Goal: Information Seeking & Learning: Learn about a topic

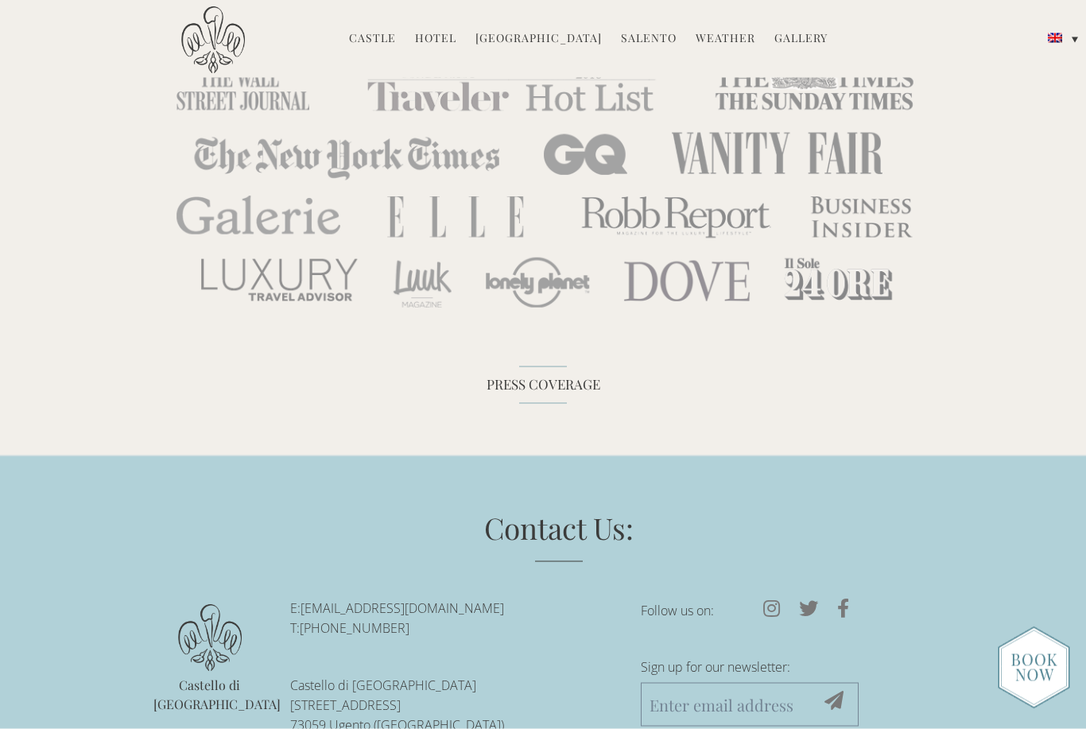
scroll to position [4527, 0]
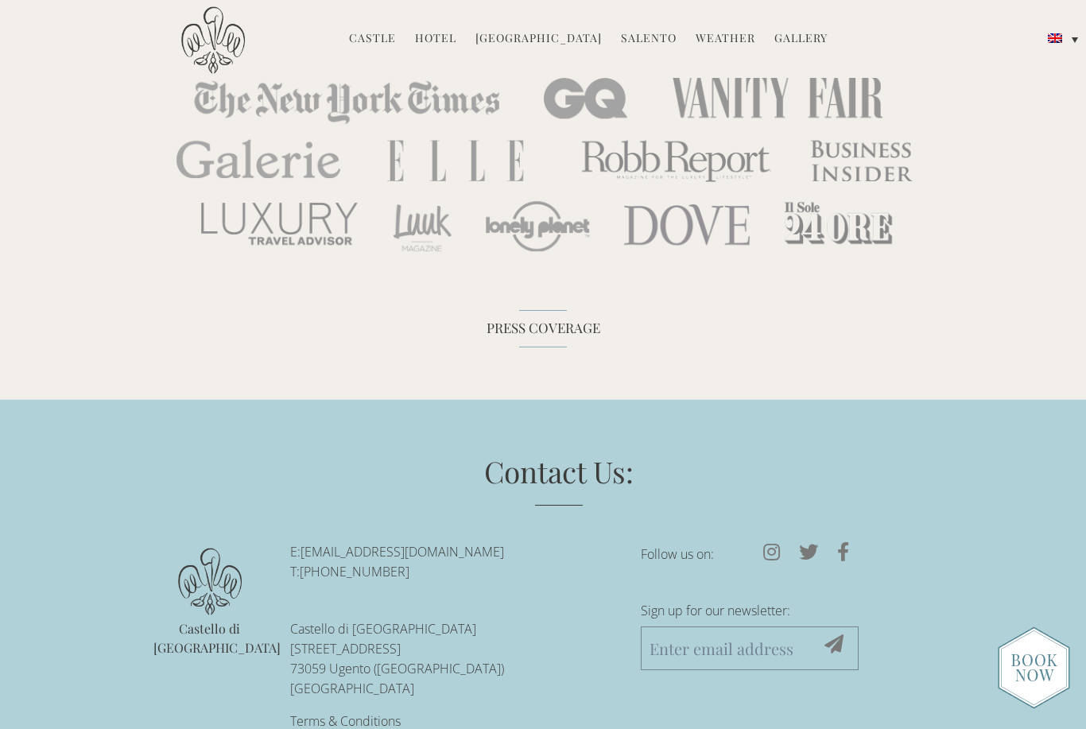
click at [83, 655] on footer "Contact Us: Castello di Ugento E: reservations@castellodiugento.com T: +39-0833…" at bounding box center [543, 615] width 1086 height 432
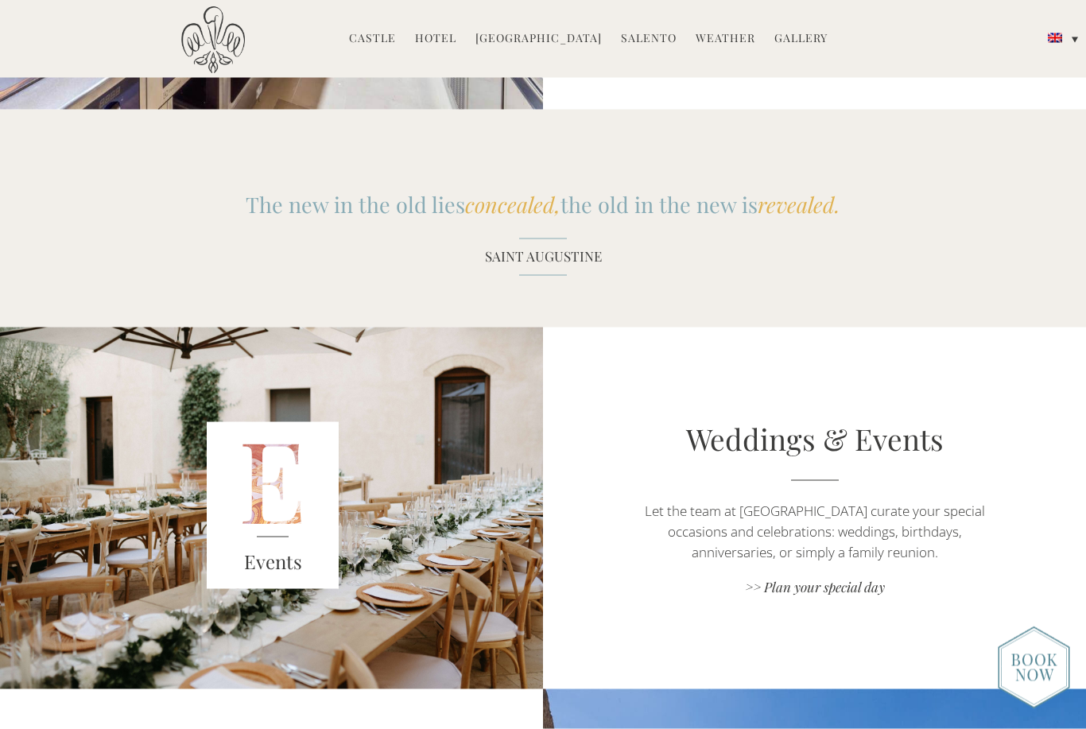
scroll to position [1843, 0]
click at [547, 40] on link "[GEOGRAPHIC_DATA]" at bounding box center [538, 39] width 126 height 18
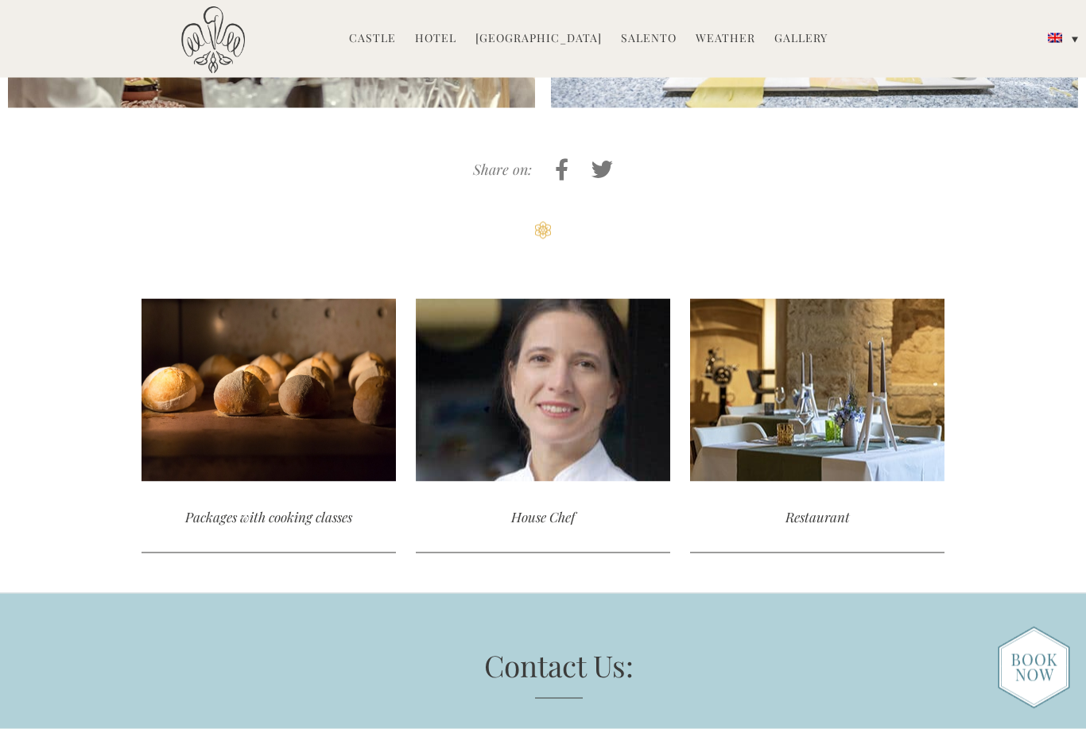
scroll to position [3686, 0]
click at [255, 481] on div "Packages with cooking classes" at bounding box center [268, 516] width 254 height 71
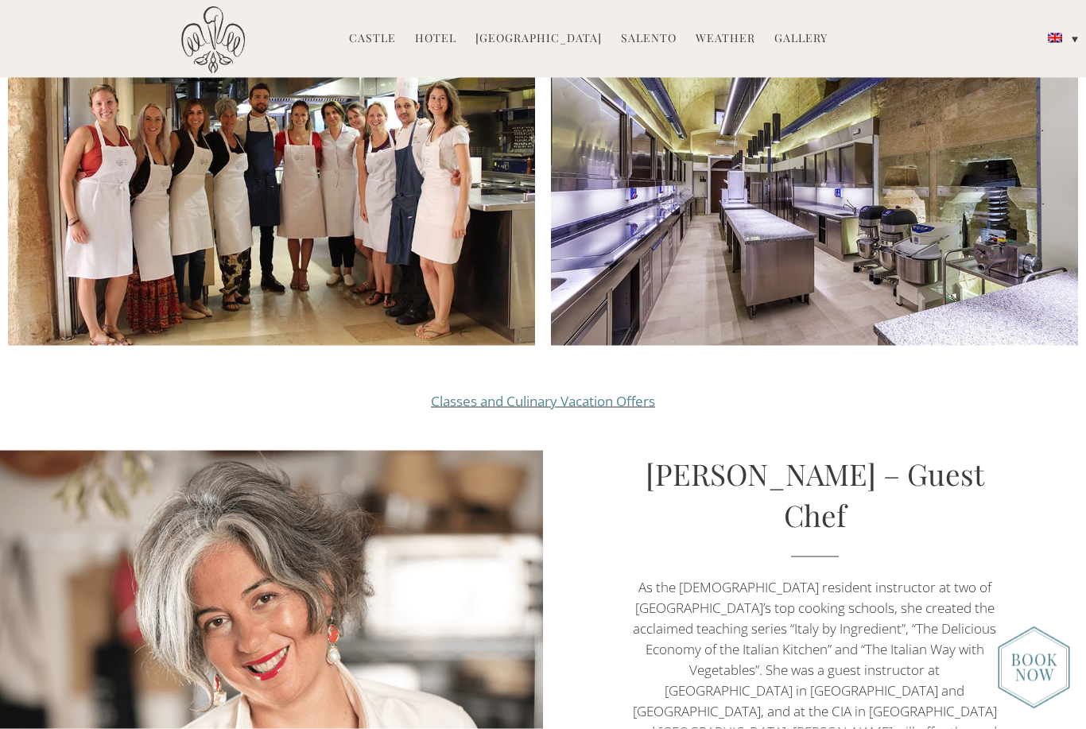
scroll to position [1713, 0]
click at [567, 391] on link "Classes and Culinary Vacation Offers" at bounding box center [543, 400] width 224 height 18
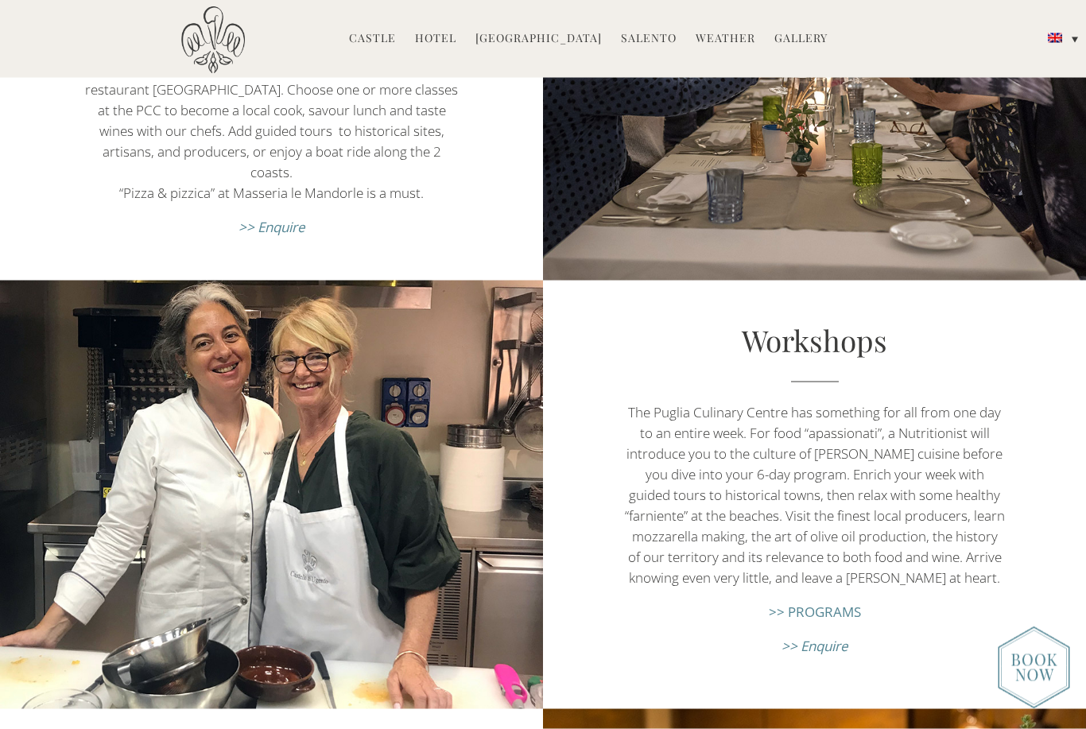
scroll to position [1769, 0]
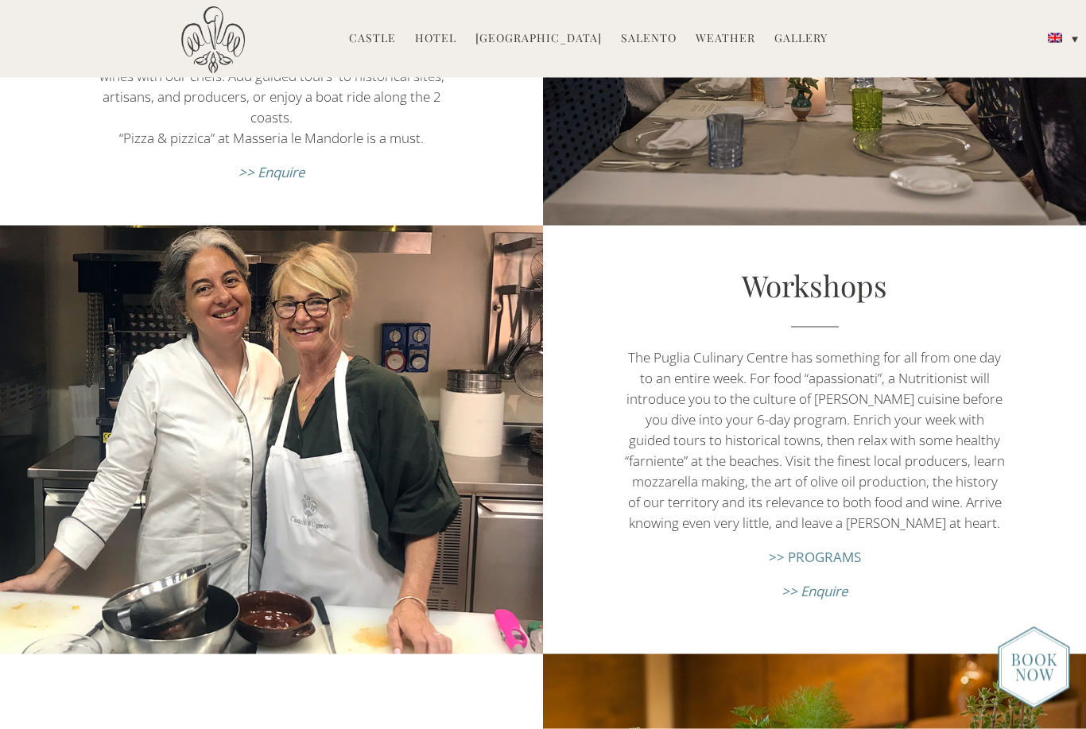
click at [813, 566] on link ">> PROGRAMS" at bounding box center [815, 557] width 92 height 18
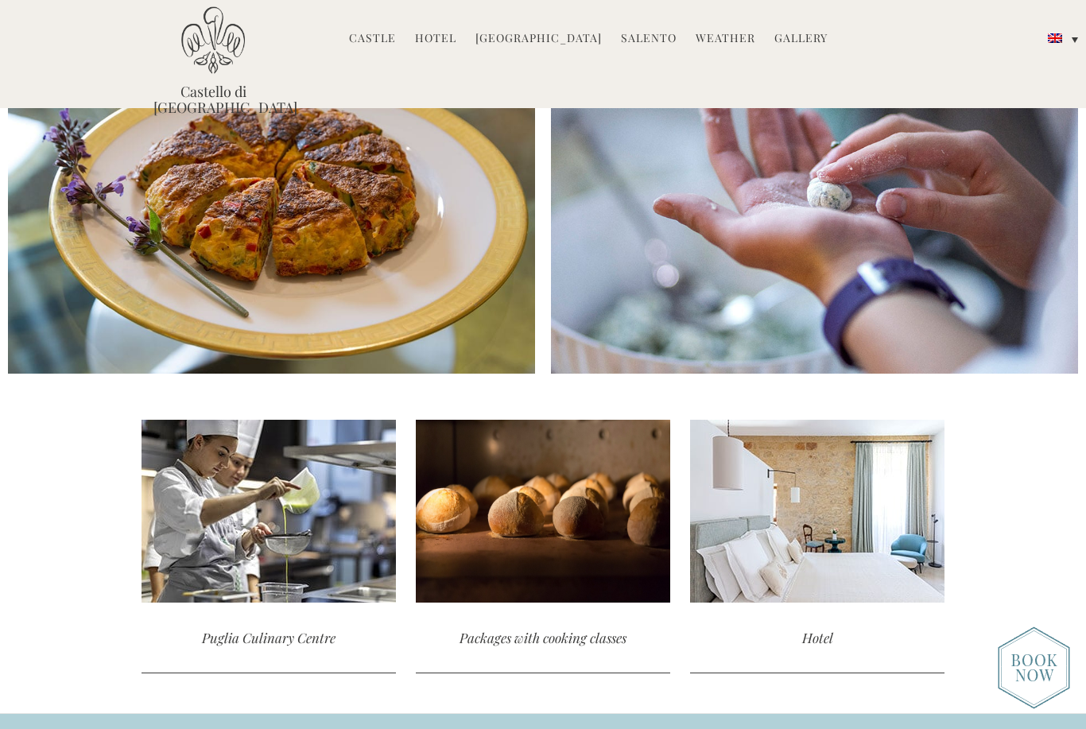
scroll to position [2905, 0]
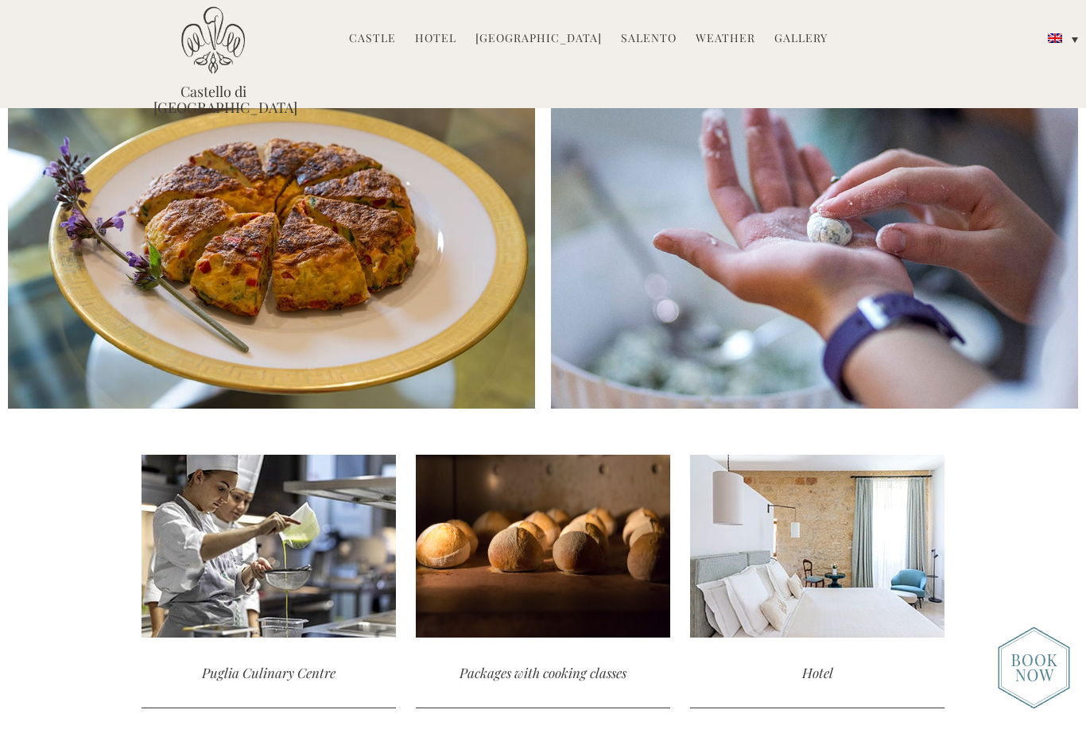
click at [273, 638] on div "Puglia Culinary Centre" at bounding box center [268, 672] width 254 height 71
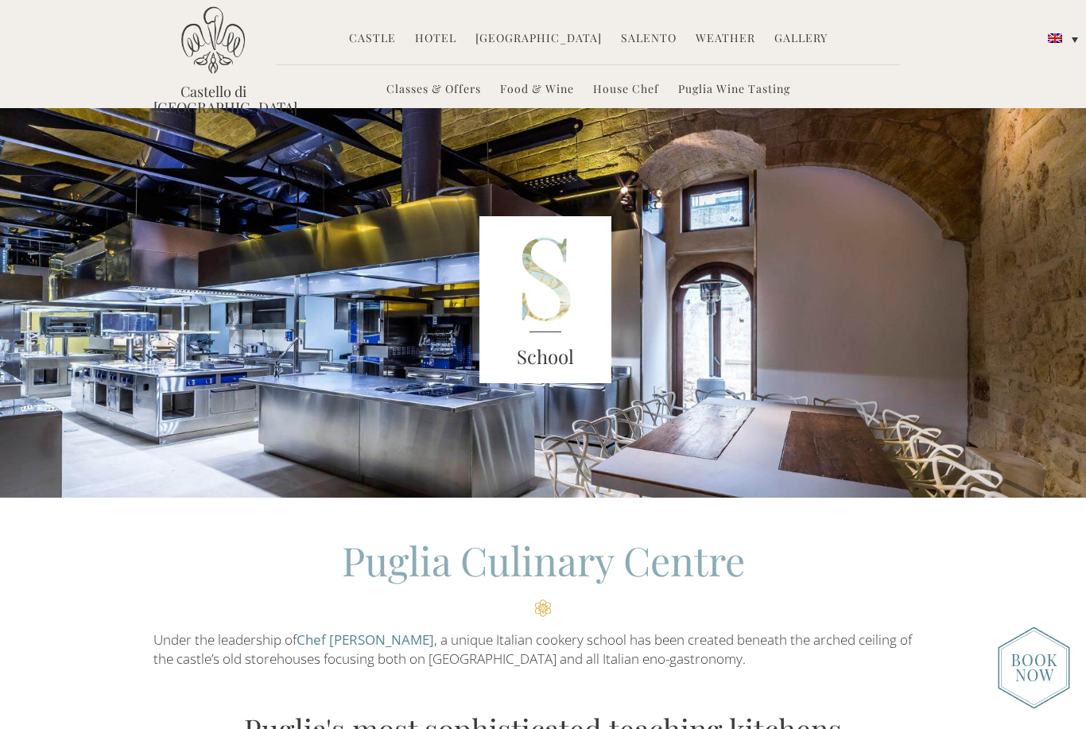
click at [535, 91] on link "Food & Wine" at bounding box center [537, 90] width 74 height 18
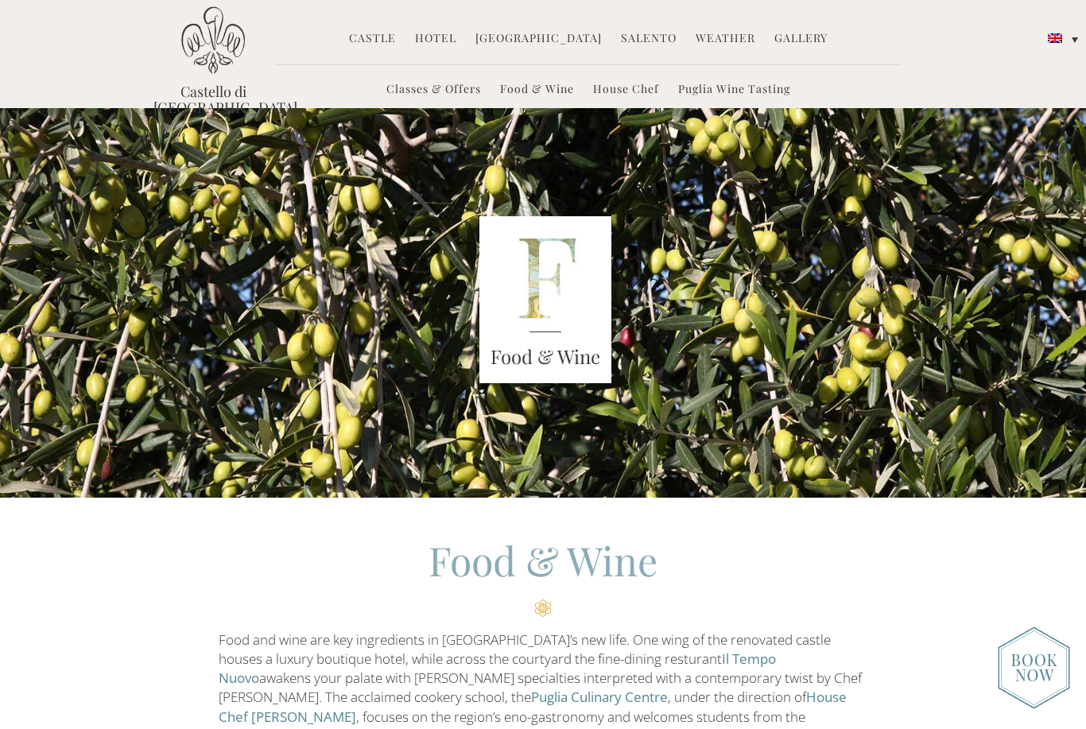
click at [716, 37] on link "Weather" at bounding box center [726, 39] width 60 height 18
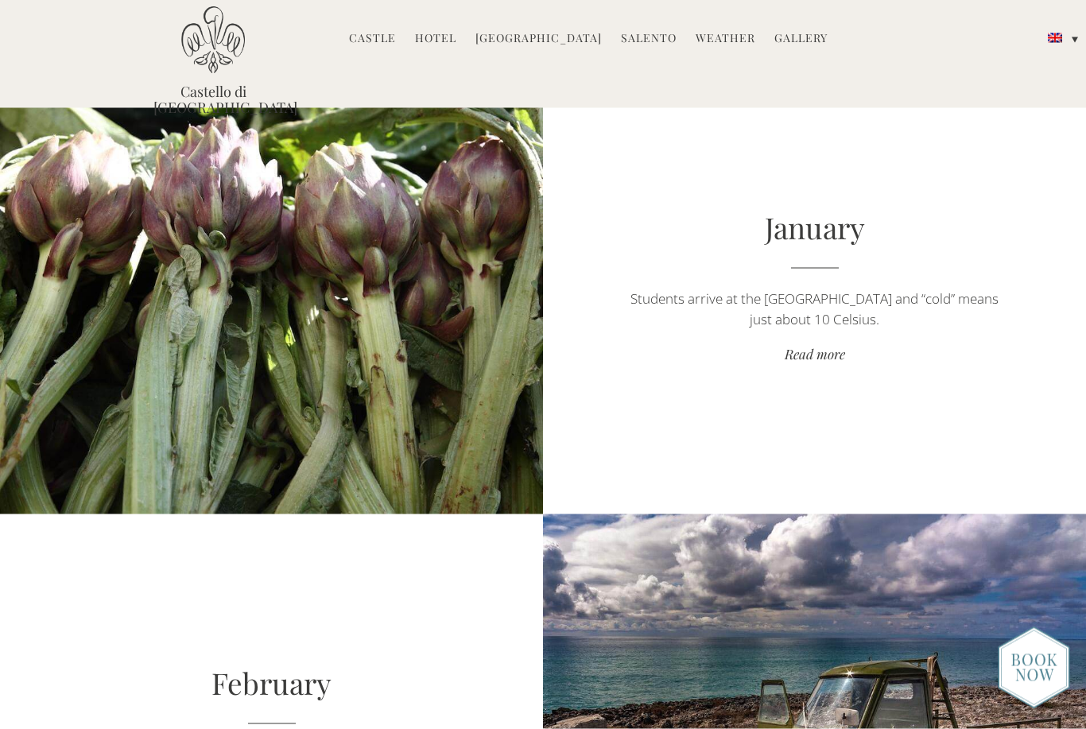
scroll to position [650, 0]
click at [807, 359] on link "Read more" at bounding box center [814, 354] width 380 height 21
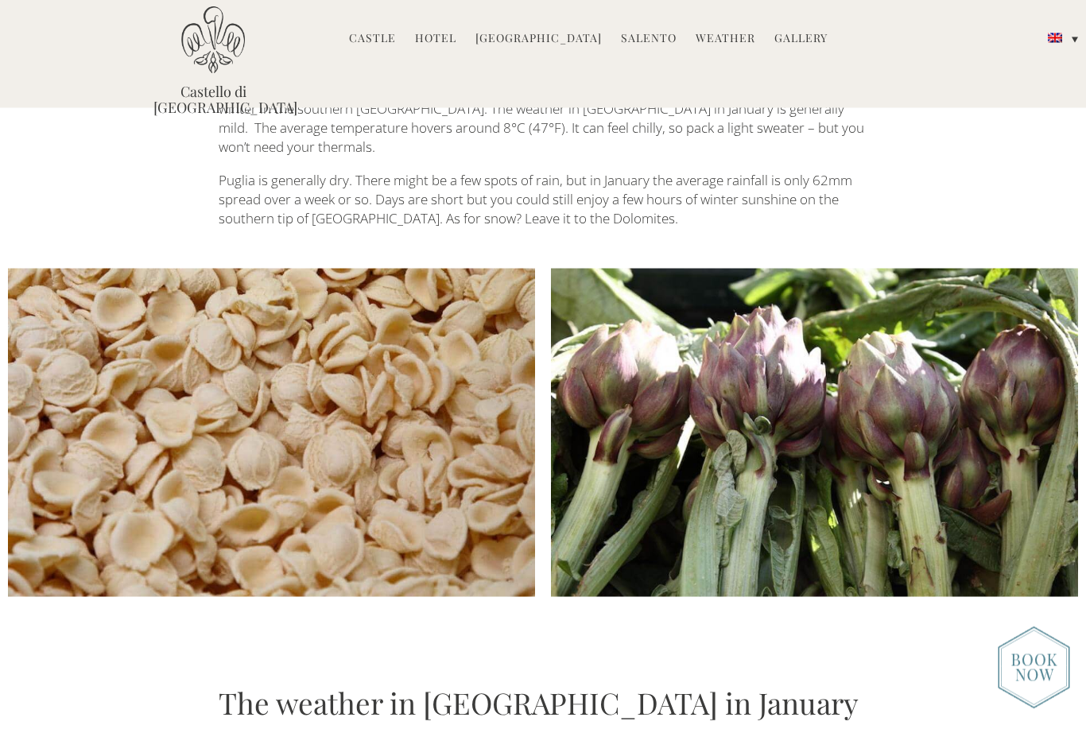
scroll to position [265, 0]
